Goal: Task Accomplishment & Management: Manage account settings

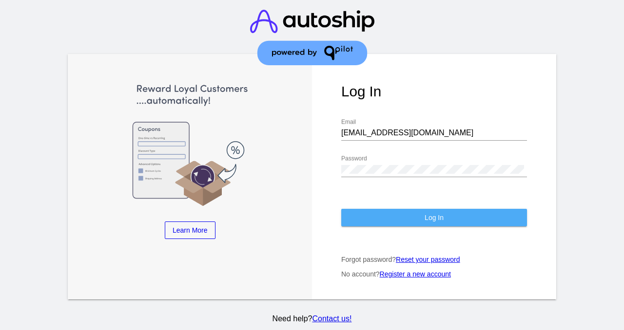
click at [440, 217] on button "Log In" at bounding box center [434, 218] width 186 height 18
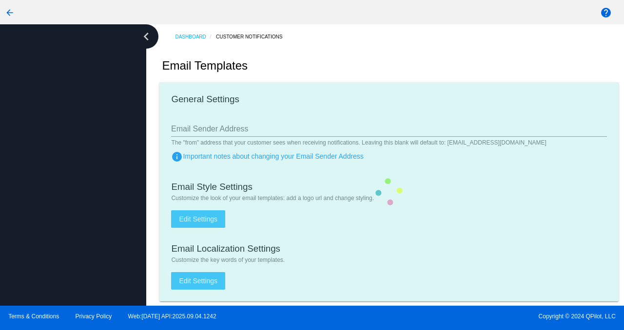
type input "[EMAIL_ADDRESS][DOMAIN_NAME]"
checkbox input "true"
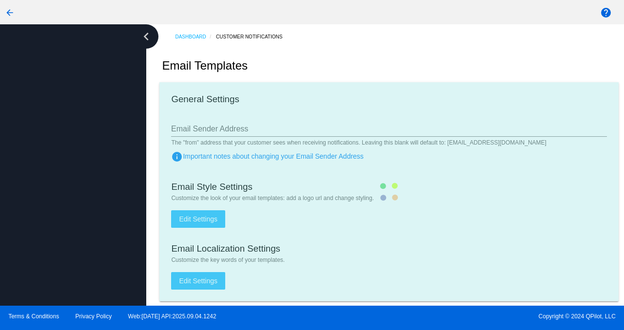
type input "[PERSON_NAME][EMAIL_ADDRESS][DOMAIN_NAME]"
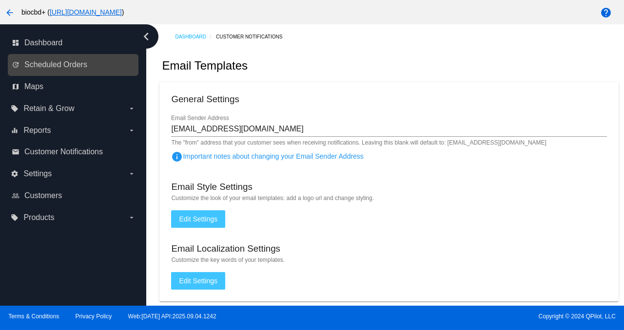
click at [99, 69] on link "update Scheduled Orders" at bounding box center [74, 65] width 124 height 16
